Goal: Answer question/provide support

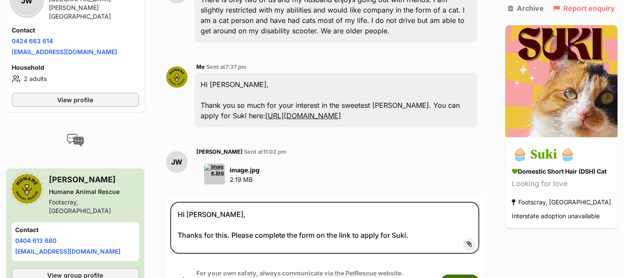
type textarea "Hi [PERSON_NAME], Thanks for this. Please complete the form on the link to appl…"
click at [459, 275] on button "Submit" at bounding box center [460, 283] width 39 height 16
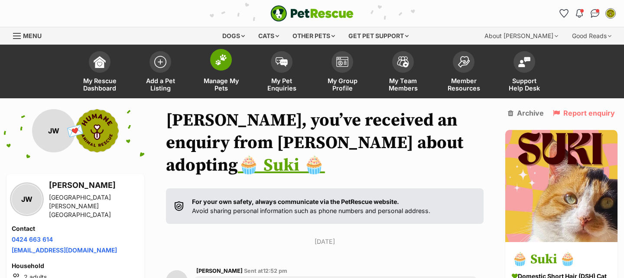
click at [232, 58] on link "Manage My Pets" at bounding box center [221, 73] width 61 height 52
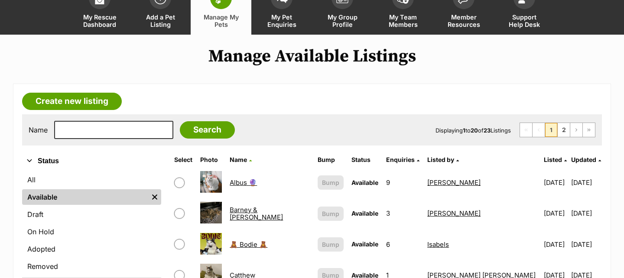
scroll to position [65, 0]
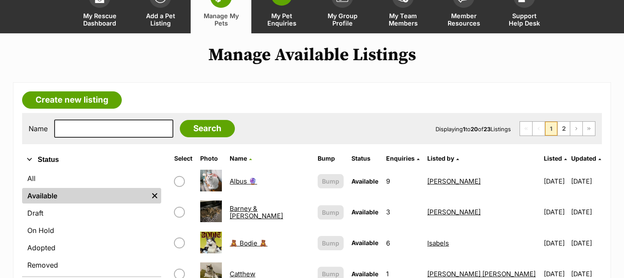
click at [292, 18] on span "My Pet Enquiries" at bounding box center [281, 19] width 39 height 15
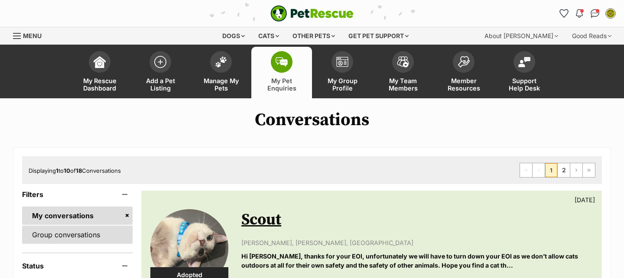
click at [82, 230] on link "Group conversations" at bounding box center [77, 235] width 110 height 18
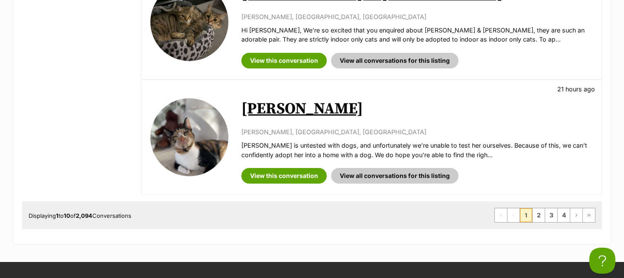
scroll to position [1134, 0]
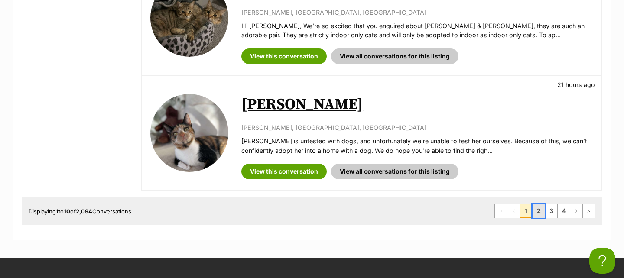
click at [536, 204] on link "2" at bounding box center [538, 211] width 12 height 14
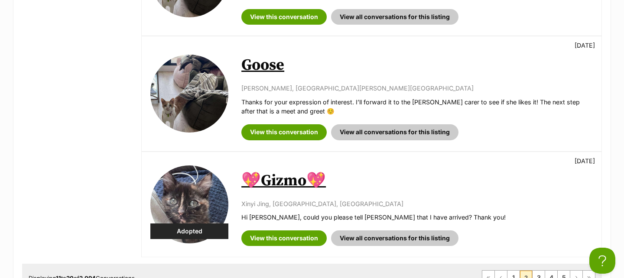
scroll to position [1193, 0]
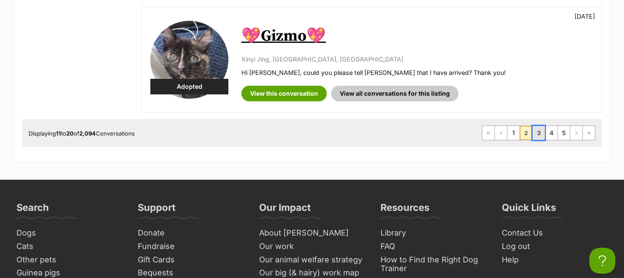
click at [540, 136] on link "3" at bounding box center [538, 133] width 12 height 14
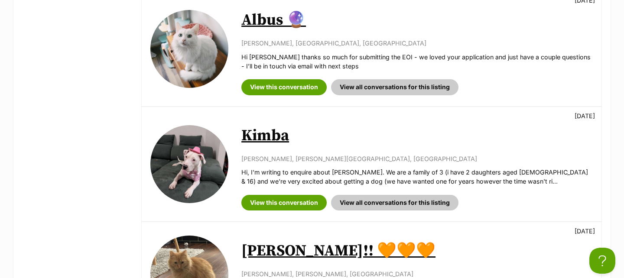
scroll to position [645, 0]
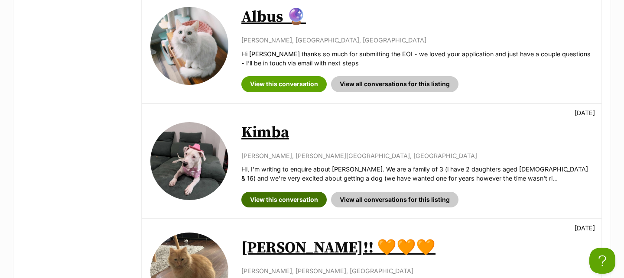
click at [315, 195] on link "View this conversation" at bounding box center [283, 200] width 85 height 16
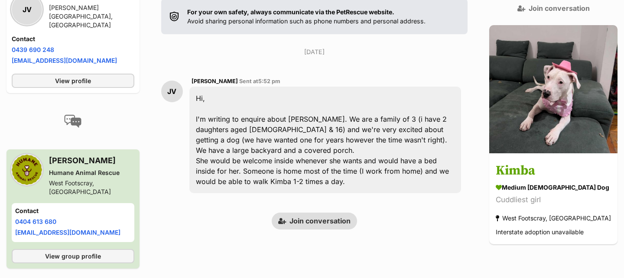
scroll to position [158, 0]
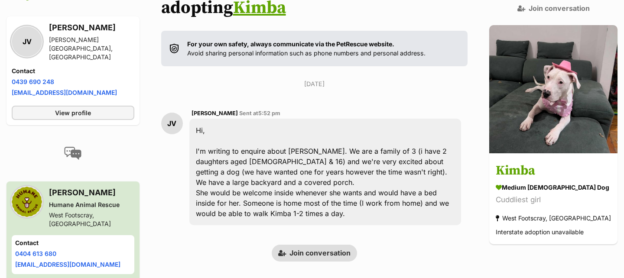
click at [320, 245] on link "Join conversation" at bounding box center [314, 253] width 85 height 16
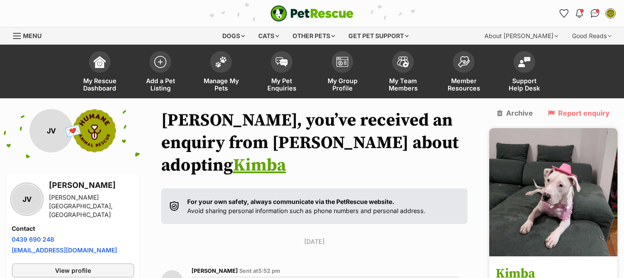
click at [547, 265] on h3 "Kimba" at bounding box center [553, 274] width 115 height 19
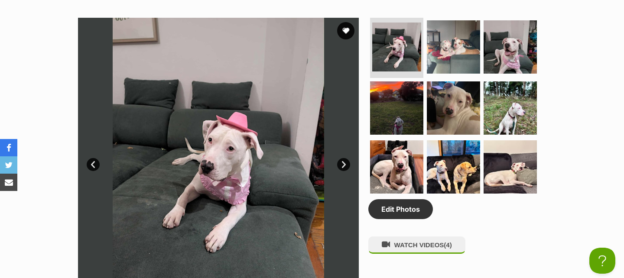
scroll to position [473, 0]
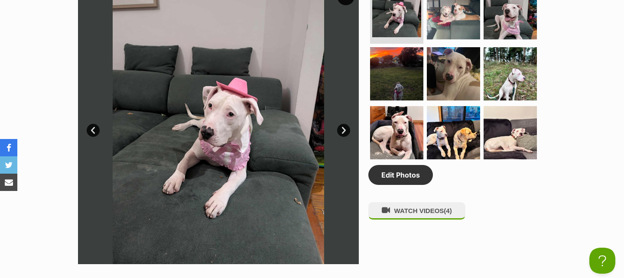
click at [321, 112] on img at bounding box center [218, 124] width 281 height 281
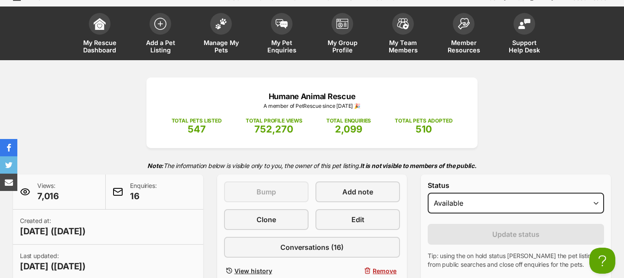
scroll to position [58, 0]
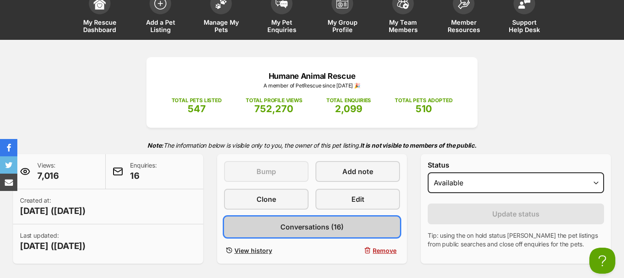
click at [321, 225] on span "Conversations (16)" at bounding box center [311, 227] width 63 height 10
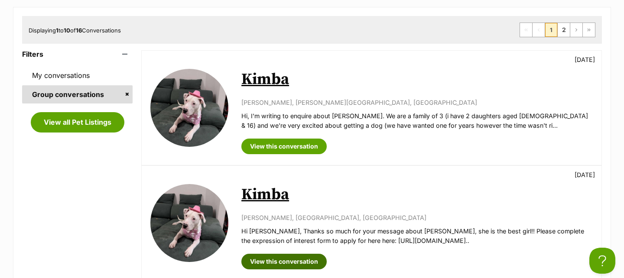
click at [297, 259] on link "View this conversation" at bounding box center [283, 262] width 85 height 16
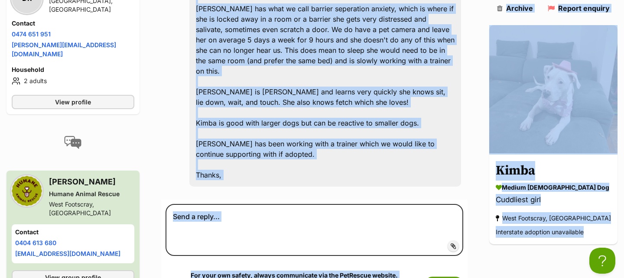
scroll to position [689, 0]
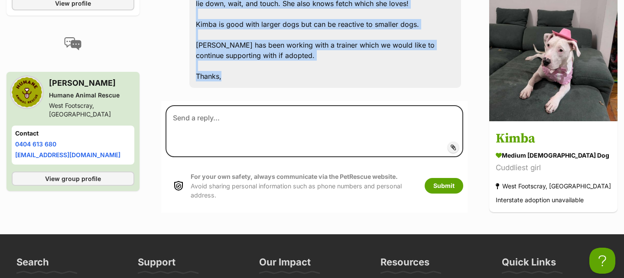
drag, startPoint x: 203, startPoint y: 111, endPoint x: 301, endPoint y: 25, distance: 131.1
copy div "Thanks so much for your message about [PERSON_NAME], she is the best girl!! Ple…"
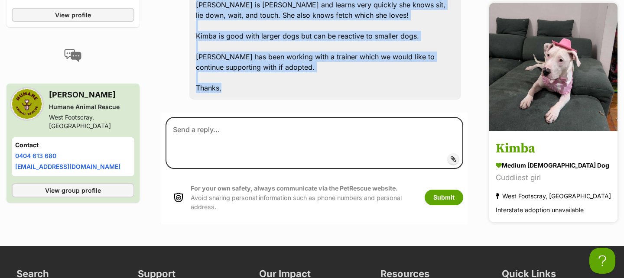
scroll to position [677, 0]
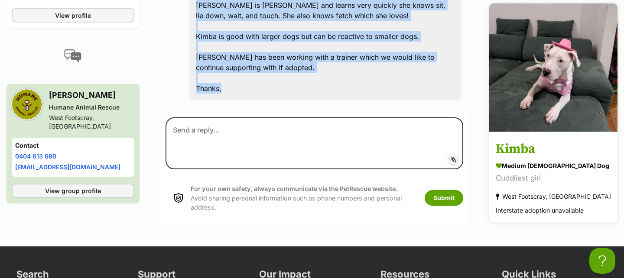
click at [543, 140] on h3 "Kimba" at bounding box center [553, 149] width 115 height 19
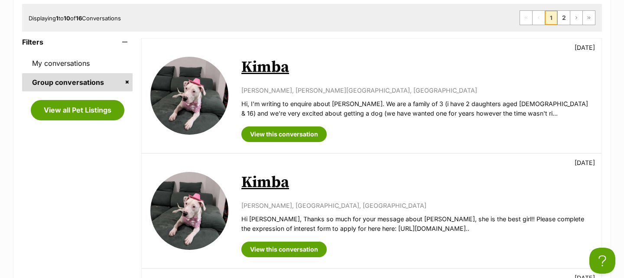
scroll to position [165, 0]
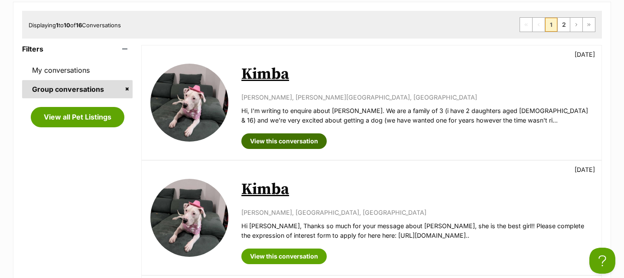
click at [318, 141] on link "View this conversation" at bounding box center [283, 141] width 85 height 16
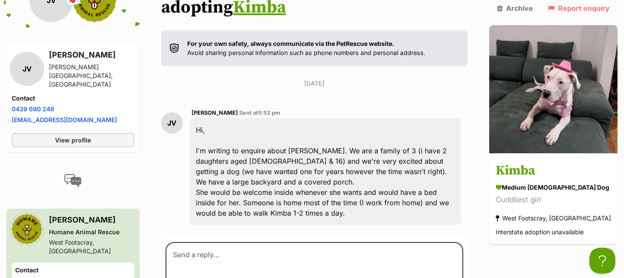
scroll to position [165, 0]
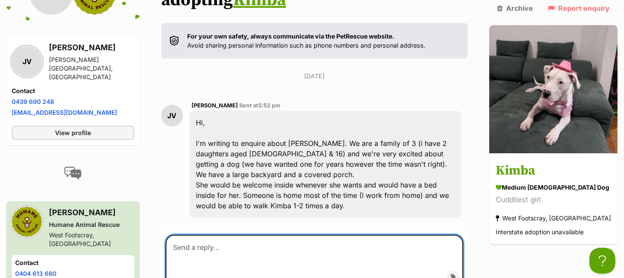
click at [305, 235] on textarea at bounding box center [314, 261] width 298 height 52
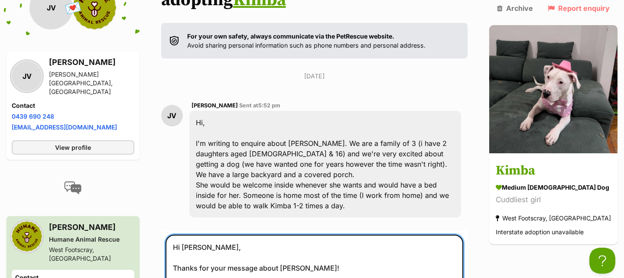
paste textarea "Thanks so much for your message about [PERSON_NAME], she is the best girl!! Ple…"
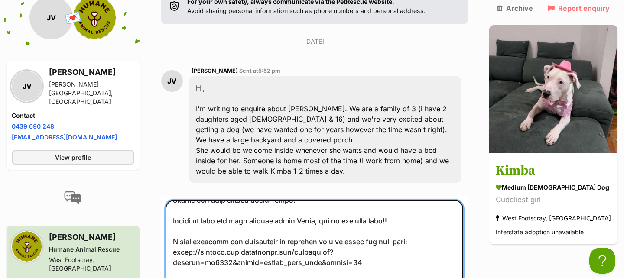
scroll to position [0, 0]
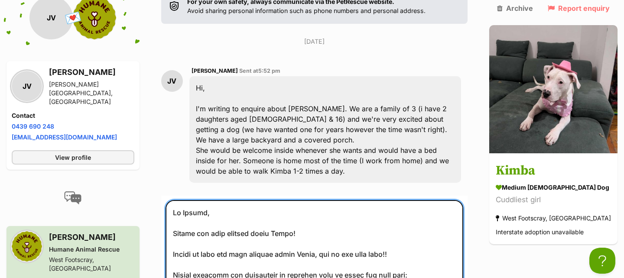
click at [289, 203] on textarea at bounding box center [314, 255] width 298 height 111
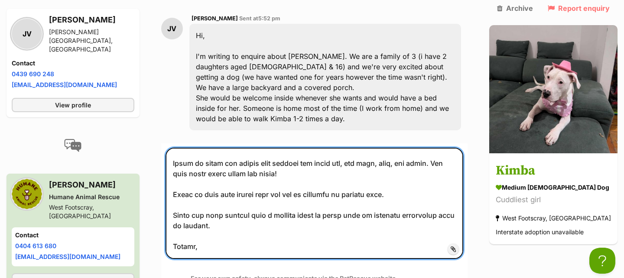
scroll to position [259, 0]
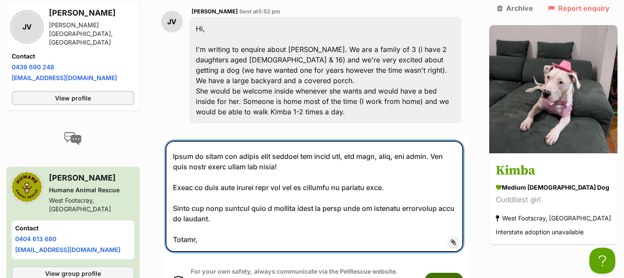
type textarea "Hi [PERSON_NAME], Thanks so much for your message about [PERSON_NAME], she is t…"
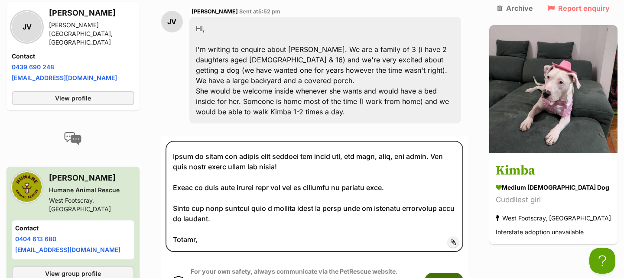
click at [459, 273] on button "Submit" at bounding box center [444, 281] width 39 height 16
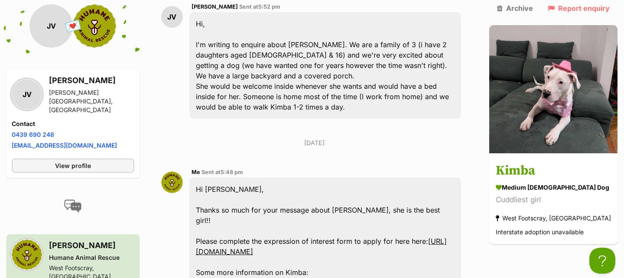
scroll to position [264, 0]
